Goal: Check status: Check status

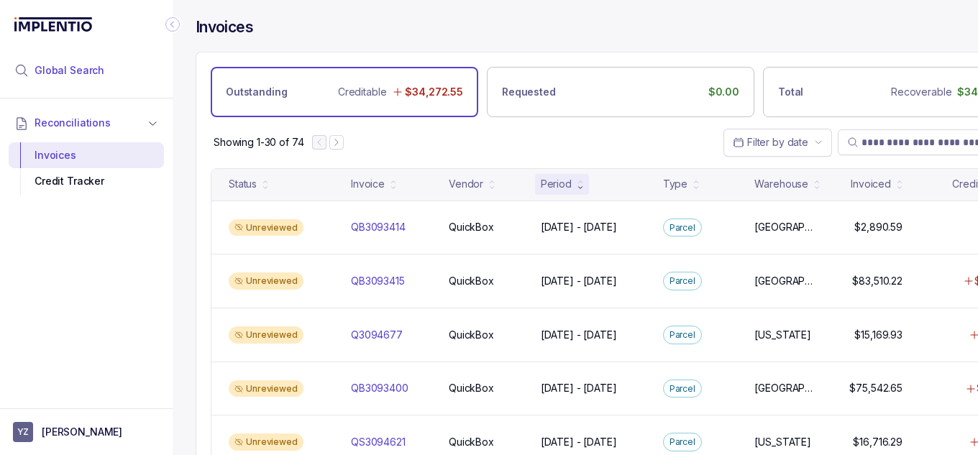
click at [99, 69] on span "Global Search" at bounding box center [70, 70] width 70 height 14
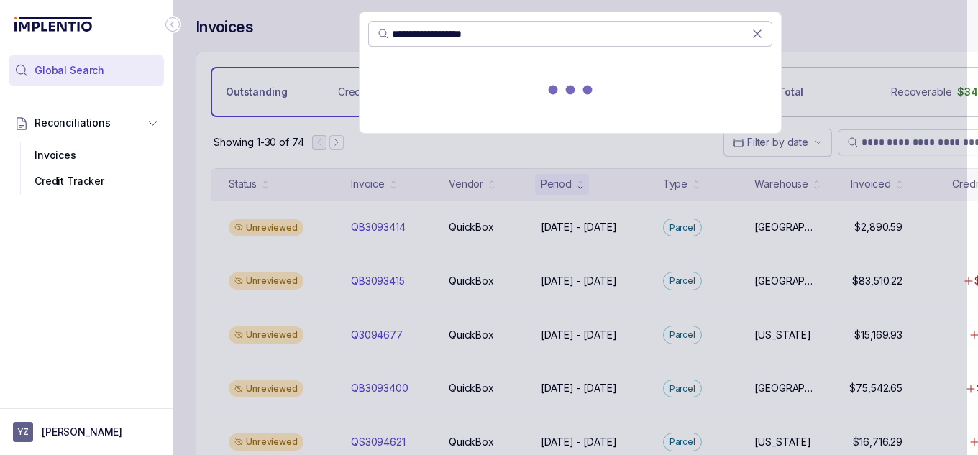
type input "**********"
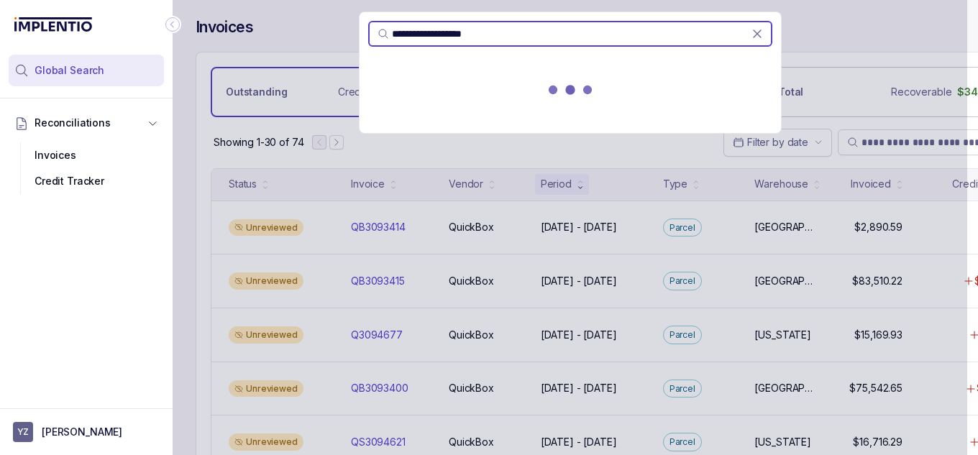
drag, startPoint x: 507, startPoint y: 42, endPoint x: 354, endPoint y: 42, distance: 152.4
click at [354, 42] on div "**********" at bounding box center [570, 227] width 795 height 455
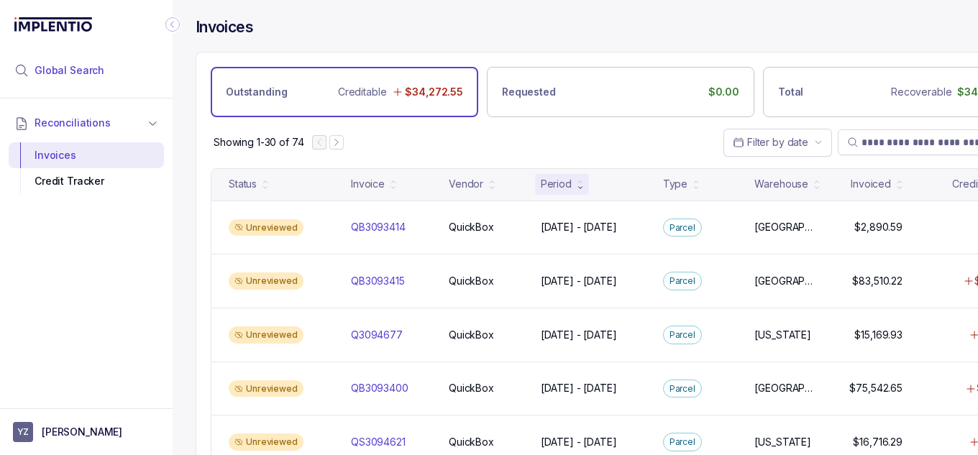
click at [62, 63] on span "Global Search" at bounding box center [70, 70] width 70 height 14
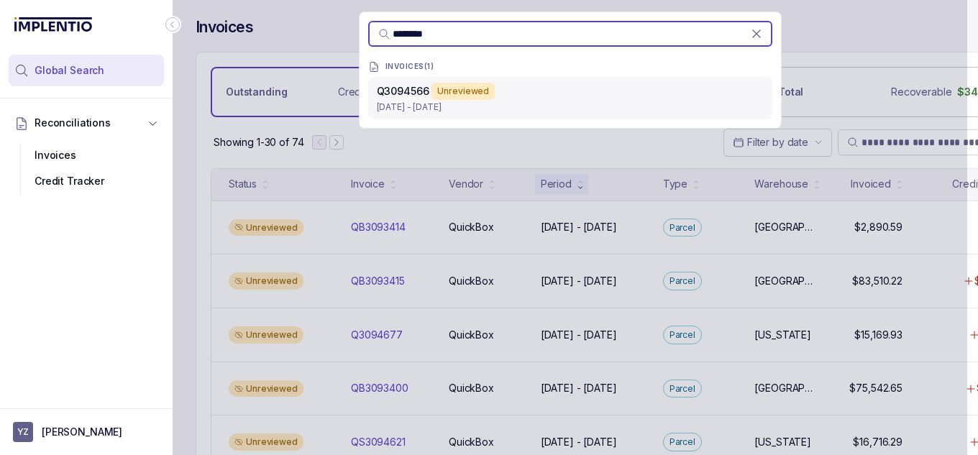
type input "********"
click at [472, 114] on p "[DATE] - [DATE]" at bounding box center [570, 107] width 387 height 14
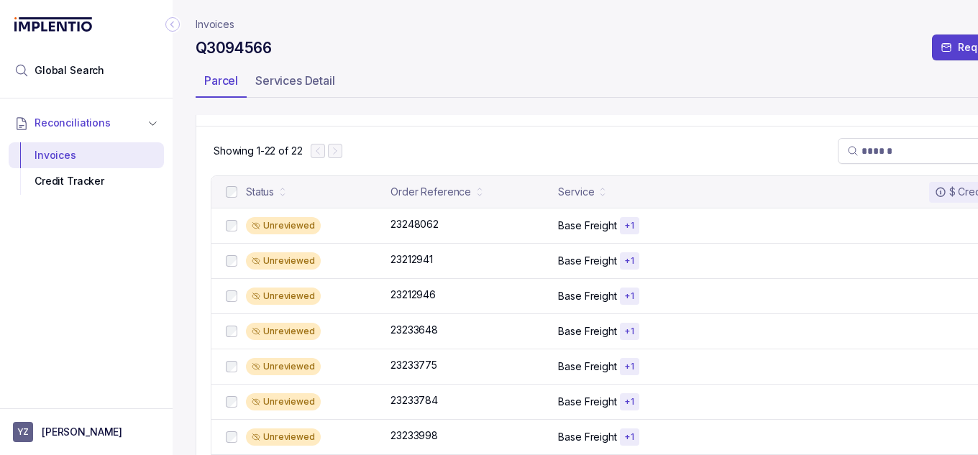
scroll to position [289, 0]
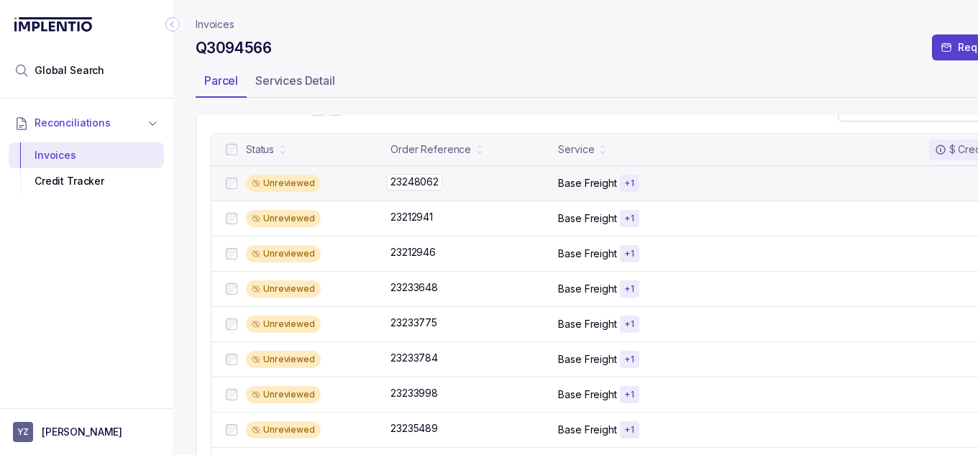
click at [392, 184] on p "23248062" at bounding box center [414, 182] width 55 height 16
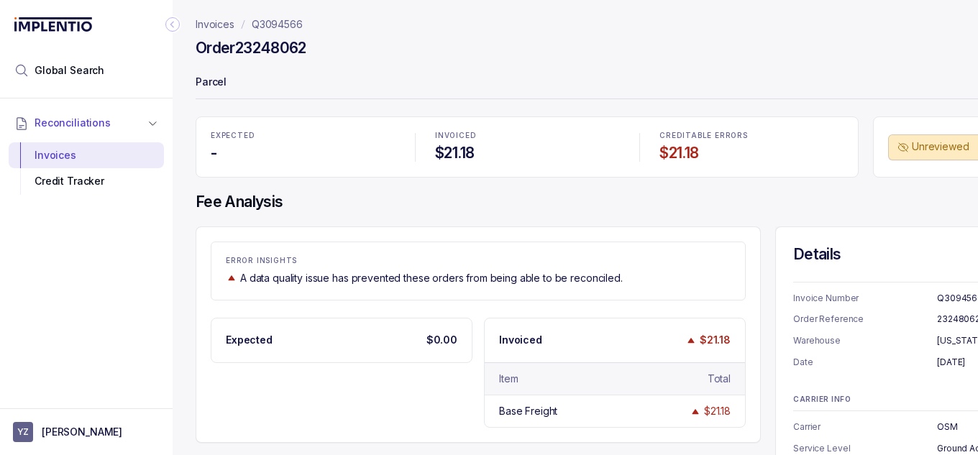
scroll to position [93, 0]
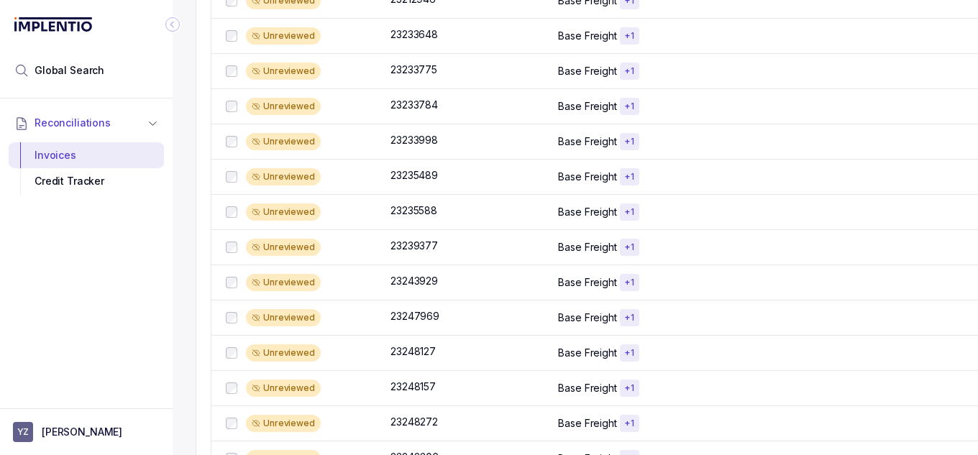
scroll to position [801, 0]
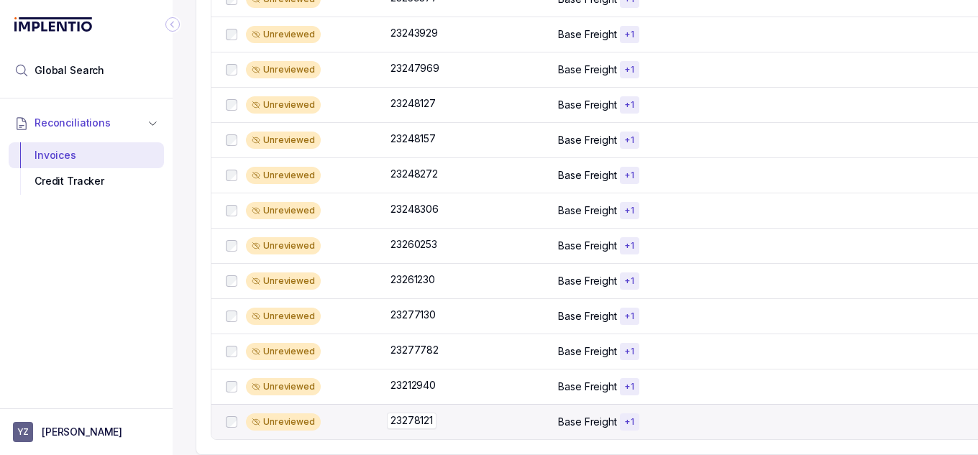
click at [416, 413] on p "23278121" at bounding box center [412, 421] width 50 height 16
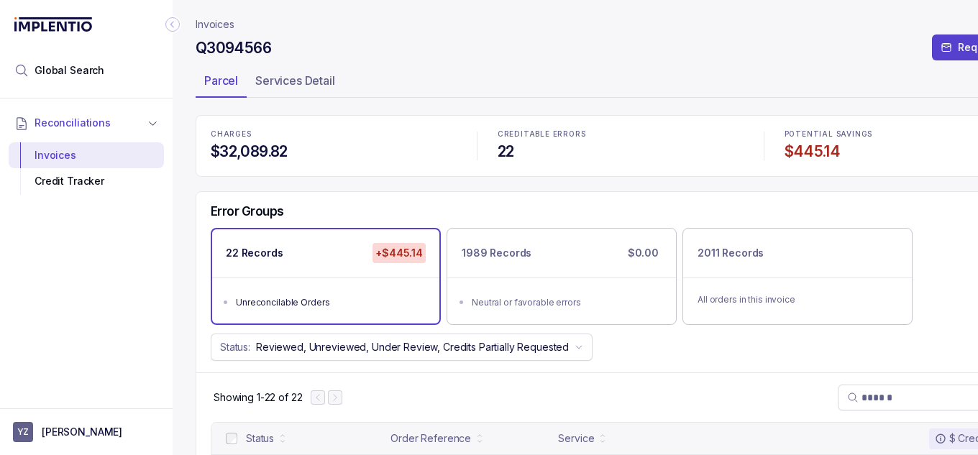
click at [339, 396] on div at bounding box center [327, 397] width 32 height 14
click at [556, 341] on p "Reviewed, Unreviewed, Under Review, Credits Partially Requested" at bounding box center [412, 347] width 313 height 14
click at [578, 359] on div "Status" at bounding box center [620, 347] width 848 height 27
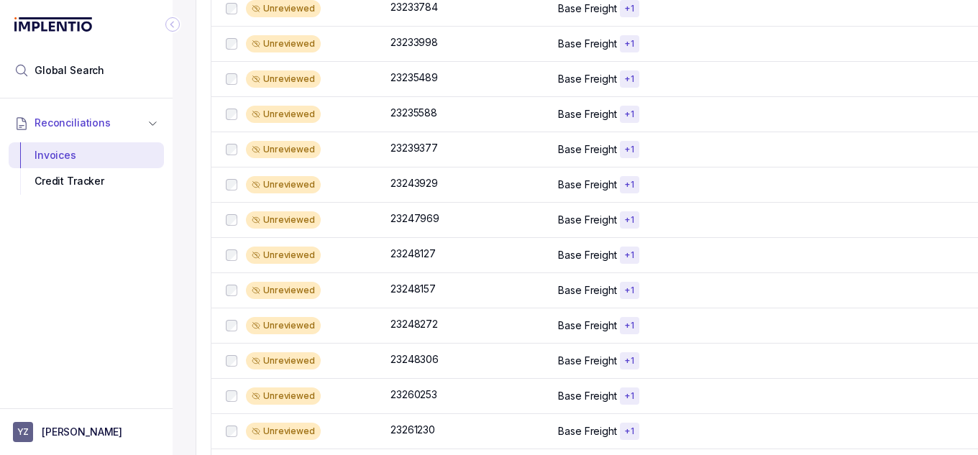
scroll to position [801, 0]
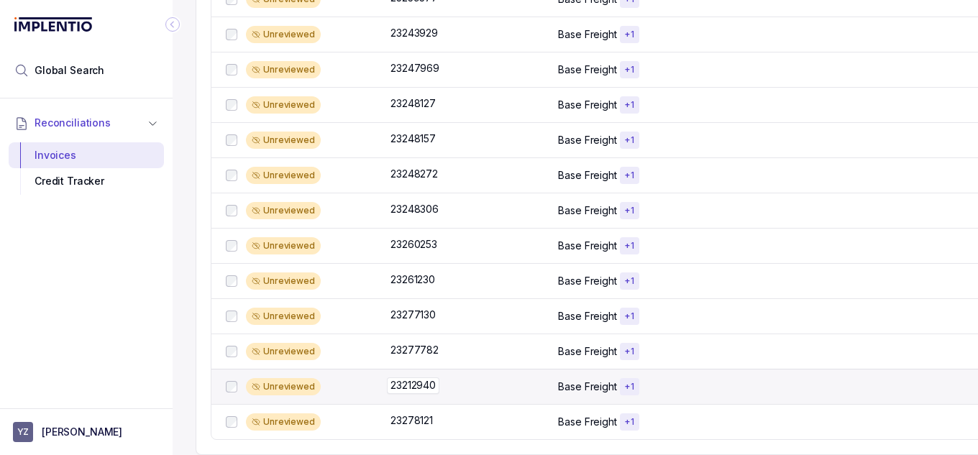
click at [434, 377] on p "23212940" at bounding box center [413, 385] width 52 height 16
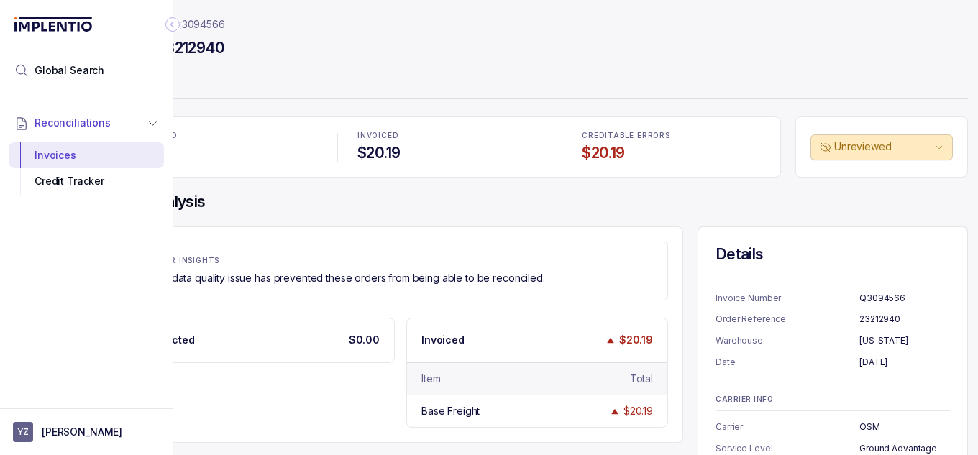
scroll to position [0, 78]
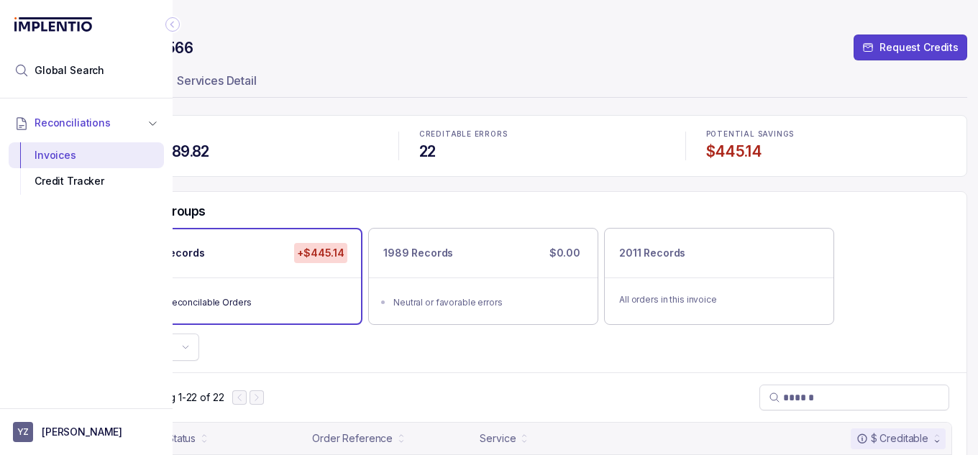
click at [170, 27] on icon "Collapse Icon" at bounding box center [172, 24] width 14 height 14
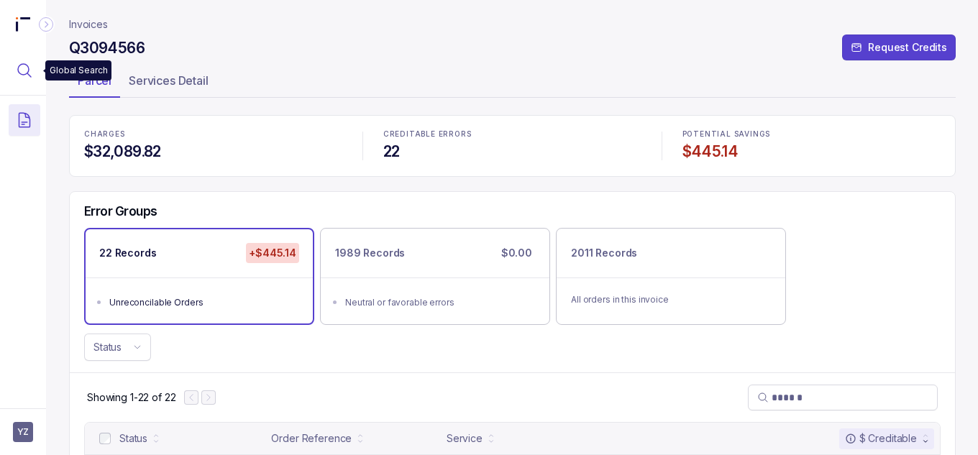
click at [24, 67] on icon "Menu Icon Button MagnifyingGlassIcon" at bounding box center [24, 70] width 17 height 17
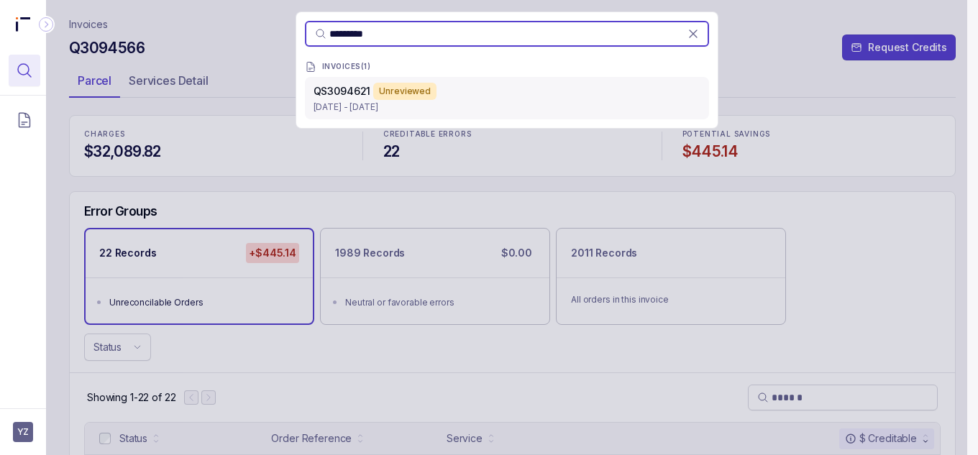
type input "*********"
click at [367, 100] on p "[DATE] - [DATE]" at bounding box center [507, 107] width 387 height 14
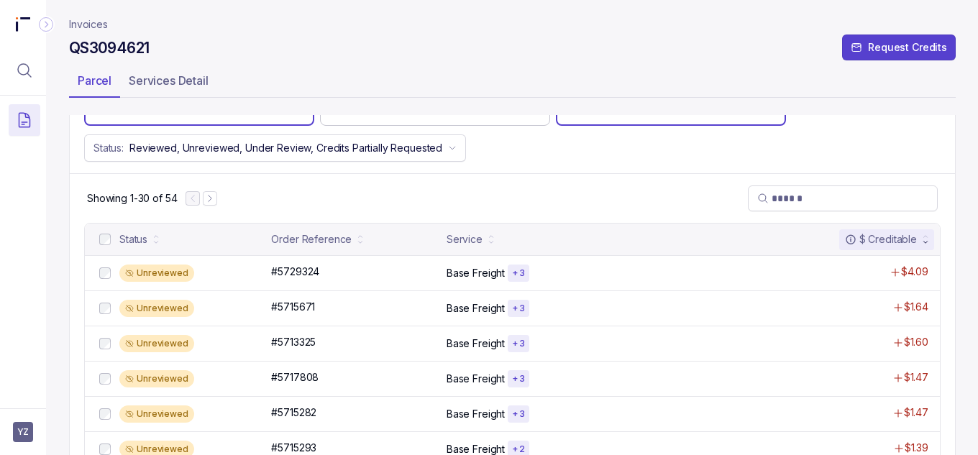
scroll to position [200, 0]
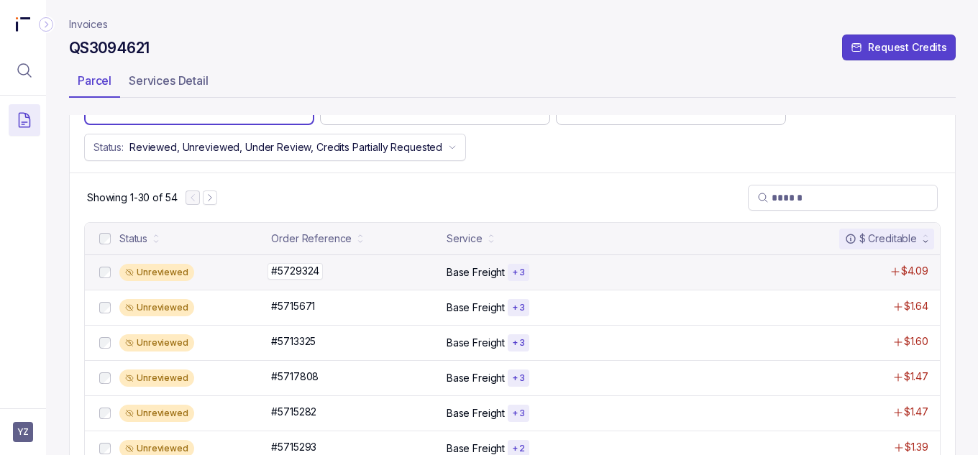
click at [284, 275] on p "#5729324" at bounding box center [294, 271] width 55 height 16
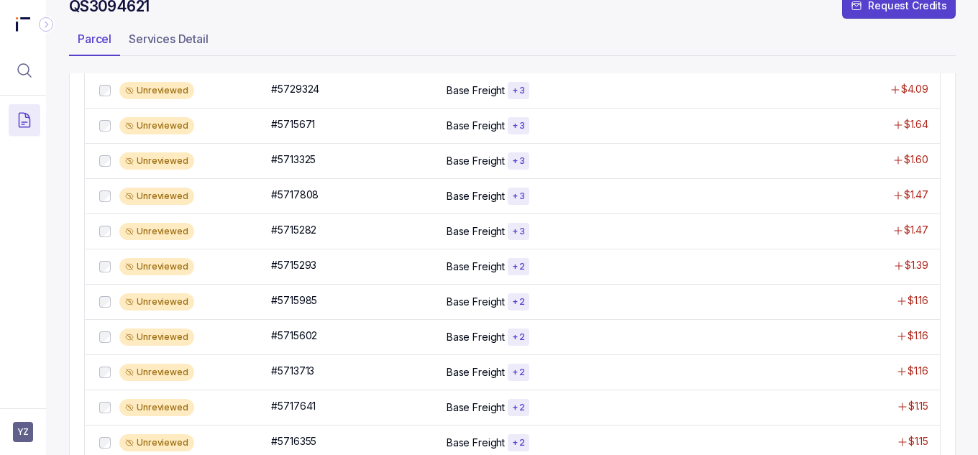
scroll to position [399, 0]
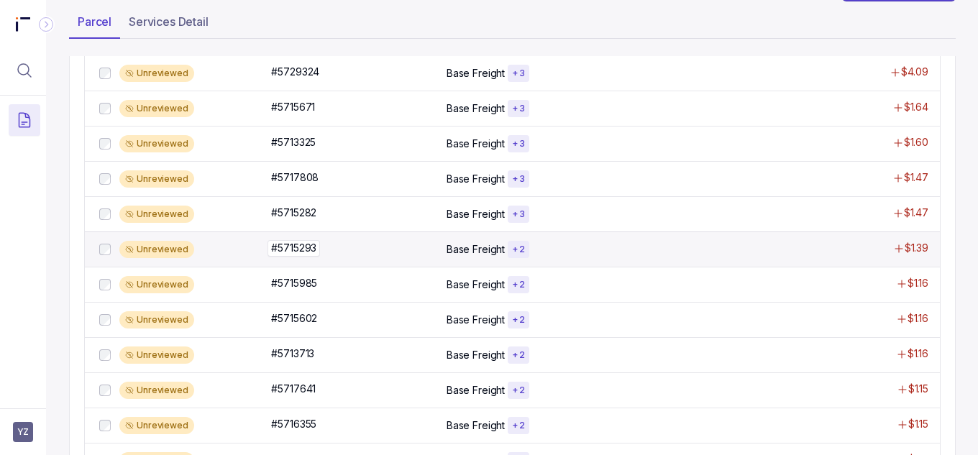
click at [304, 250] on p "#5715293" at bounding box center [293, 248] width 52 height 16
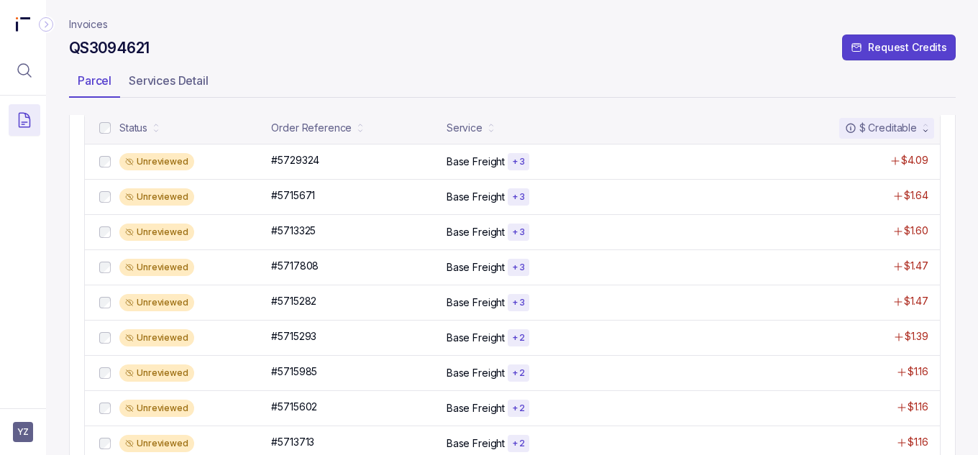
scroll to position [311, 0]
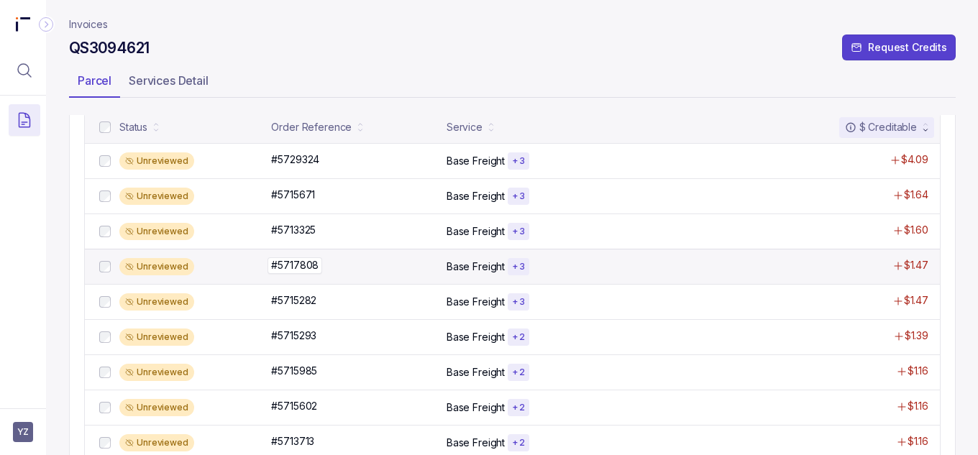
click at [299, 263] on p "#5717808" at bounding box center [294, 265] width 55 height 16
copy p "5717808"
